Goal: Transaction & Acquisition: Obtain resource

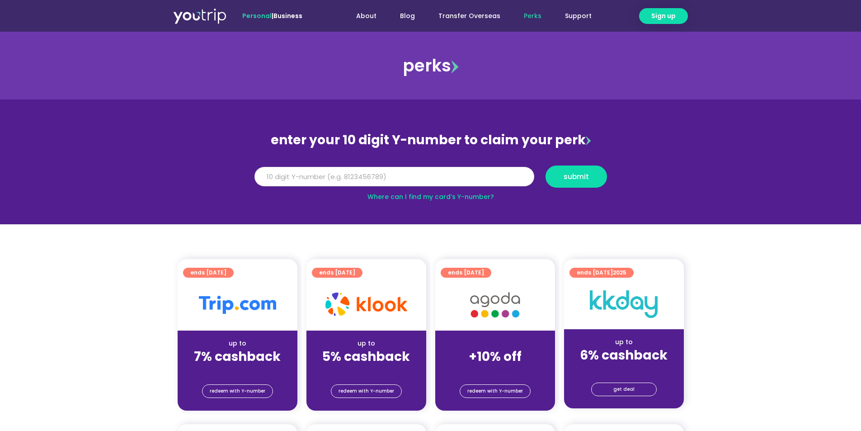
click at [400, 176] on input "Y Number" at bounding box center [395, 177] width 280 height 20
click at [379, 394] on span "redeem with Y-number" at bounding box center [367, 391] width 56 height 13
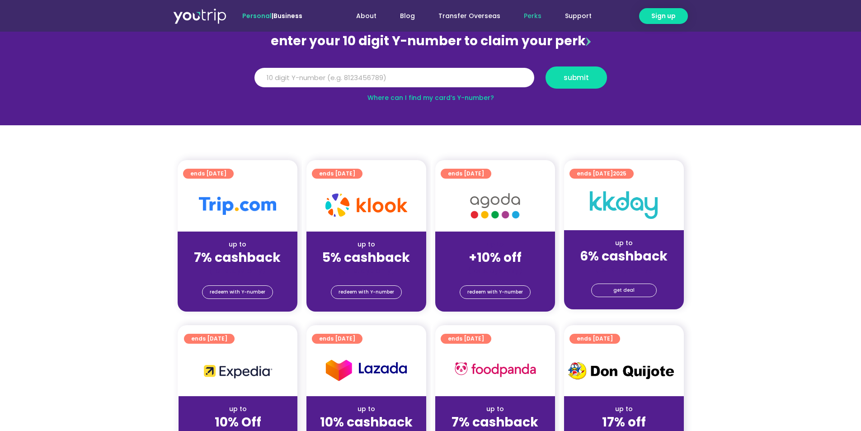
scroll to position [99, 0]
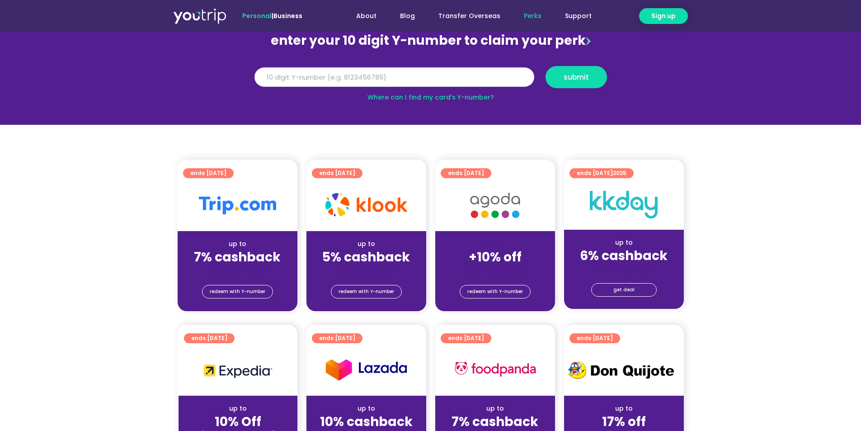
click at [379, 74] on input "Y Number" at bounding box center [395, 77] width 280 height 20
type input "-8"
type input "8199835827"
click at [564, 76] on span "submit" at bounding box center [576, 77] width 25 height 7
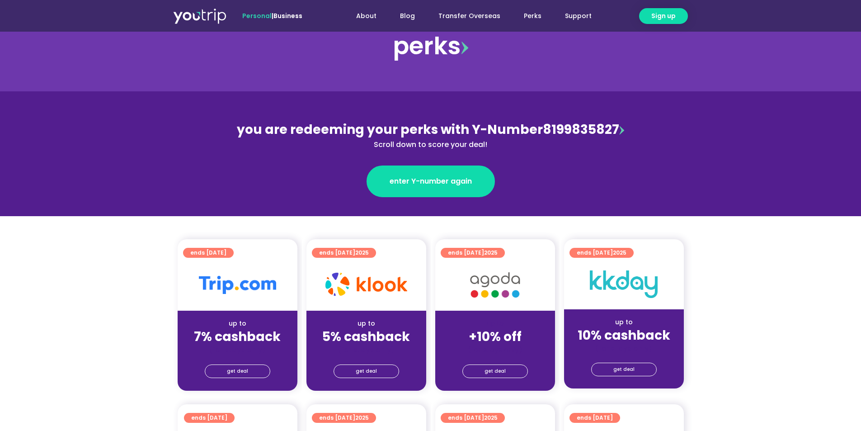
scroll to position [45, 0]
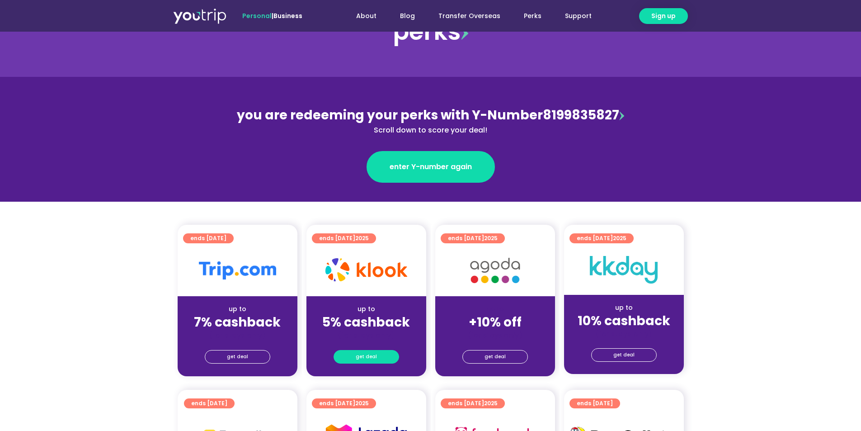
click at [365, 354] on span "get deal" at bounding box center [366, 356] width 21 height 13
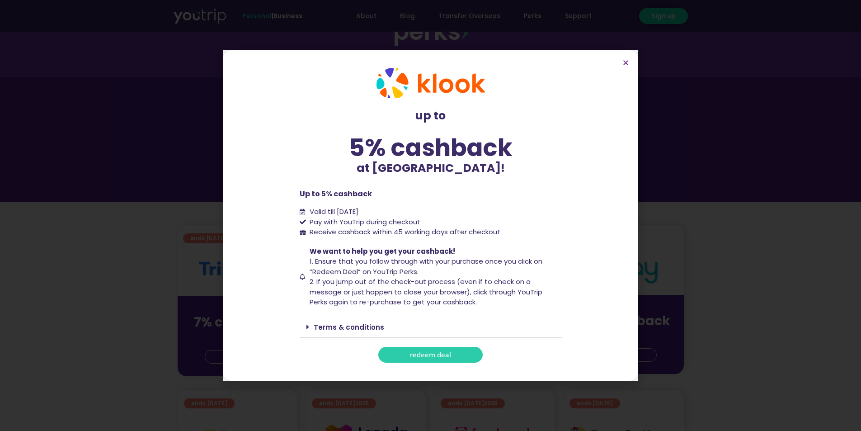
click at [428, 353] on span "redeem deal" at bounding box center [430, 354] width 41 height 7
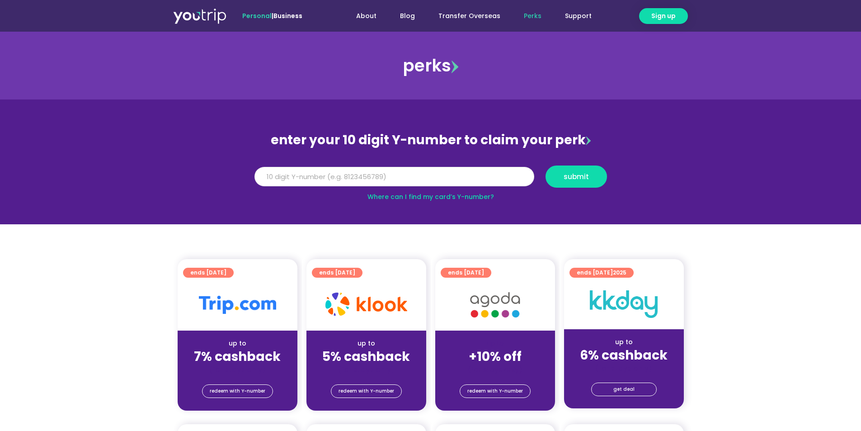
click at [345, 179] on input "Y Number" at bounding box center [395, 177] width 280 height 20
type input "8199835827"
click at [546, 165] on button "submit" at bounding box center [576, 176] width 61 height 22
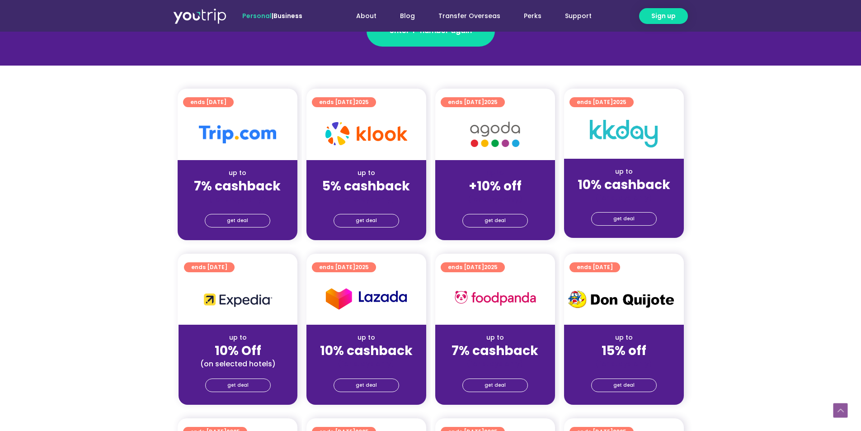
scroll to position [181, 0]
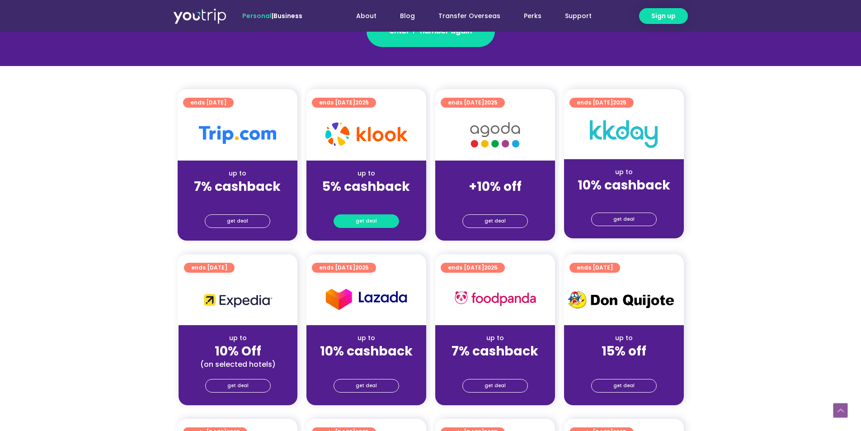
click at [382, 218] on link "get deal" at bounding box center [367, 221] width 66 height 14
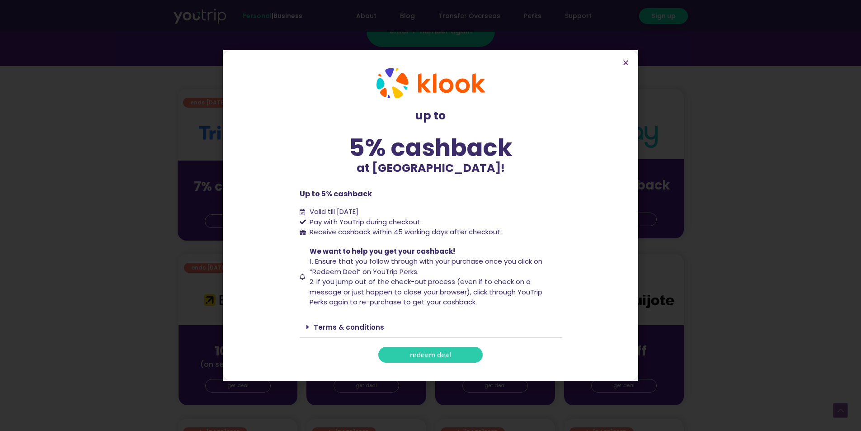
click at [418, 353] on span "redeem deal" at bounding box center [430, 354] width 41 height 7
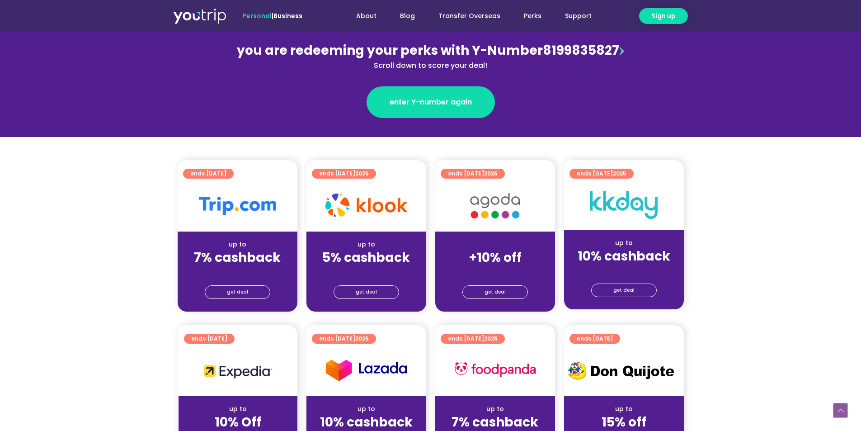
scroll to position [181, 0]
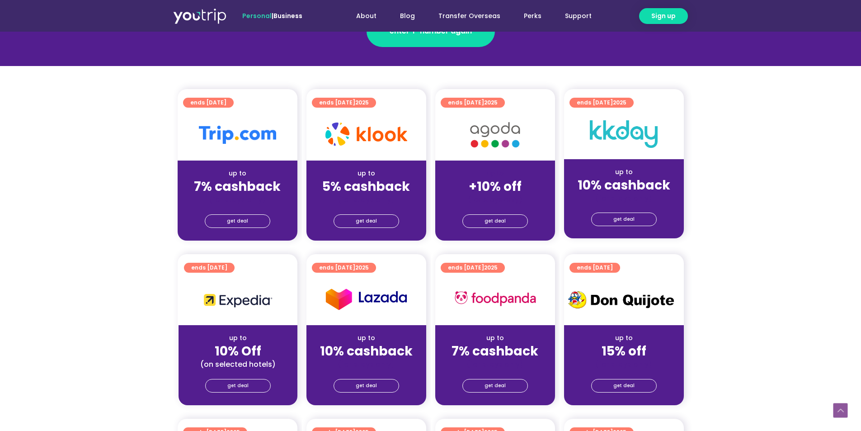
click at [246, 15] on span "Personal" at bounding box center [256, 15] width 29 height 9
click at [673, 15] on span "Sign up" at bounding box center [664, 15] width 24 height 9
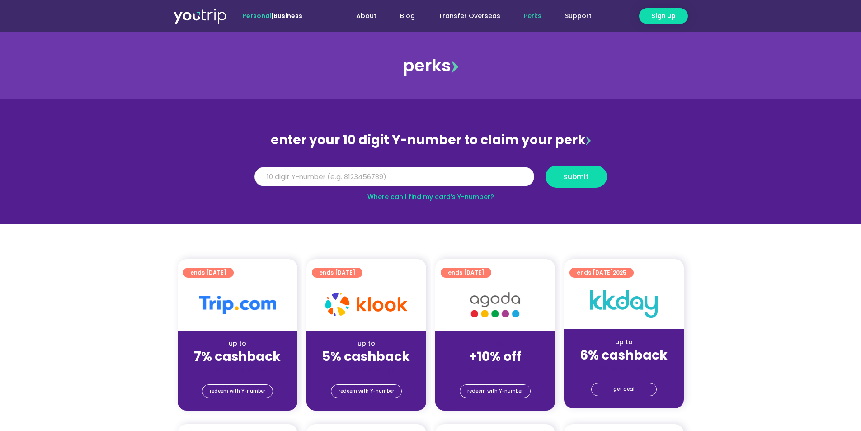
click at [426, 173] on input "Y Number" at bounding box center [395, 177] width 280 height 20
click at [424, 175] on input "Y Number" at bounding box center [395, 177] width 280 height 20
type input "8199835827"
click at [546, 165] on button "submit" at bounding box center [576, 176] width 61 height 22
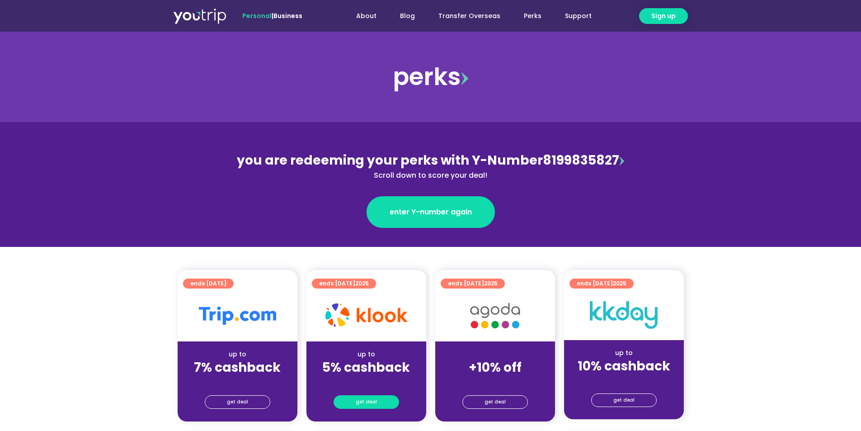
click at [384, 404] on link "get deal" at bounding box center [367, 402] width 66 height 14
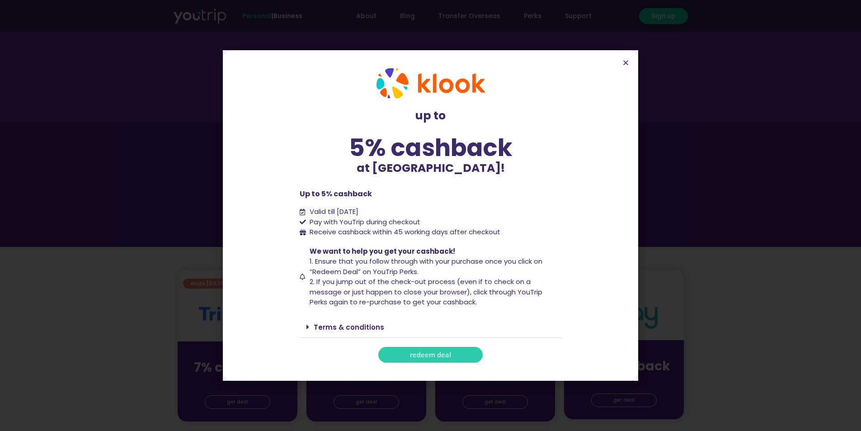
click at [432, 349] on link "redeem deal" at bounding box center [430, 355] width 104 height 16
